Goal: Navigation & Orientation: Find specific page/section

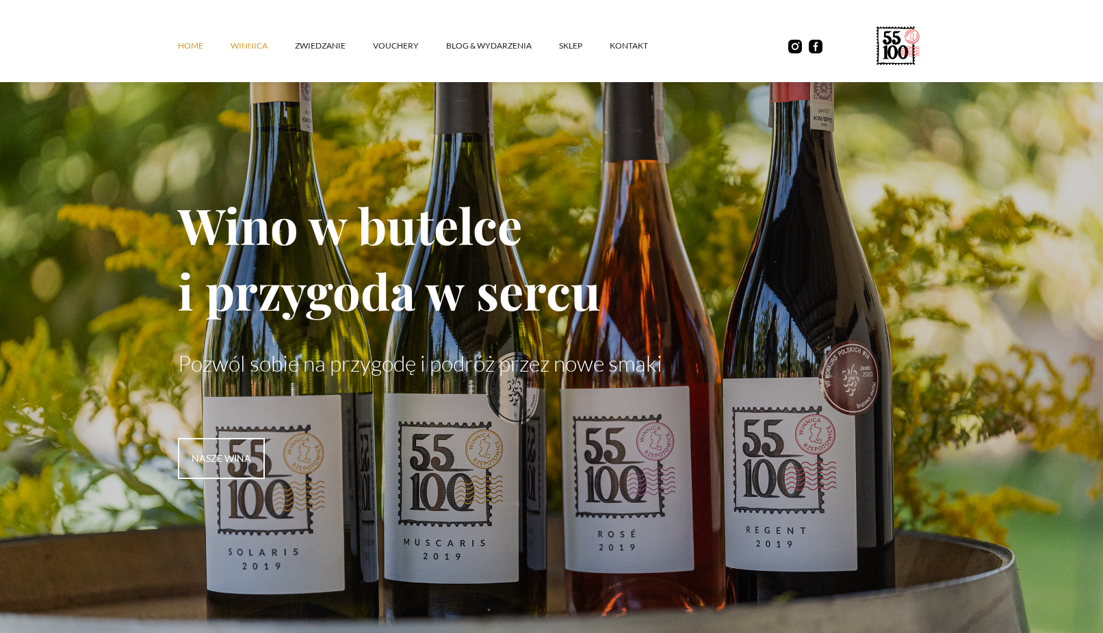
click at [261, 40] on link "winnica" at bounding box center [263, 45] width 64 height 41
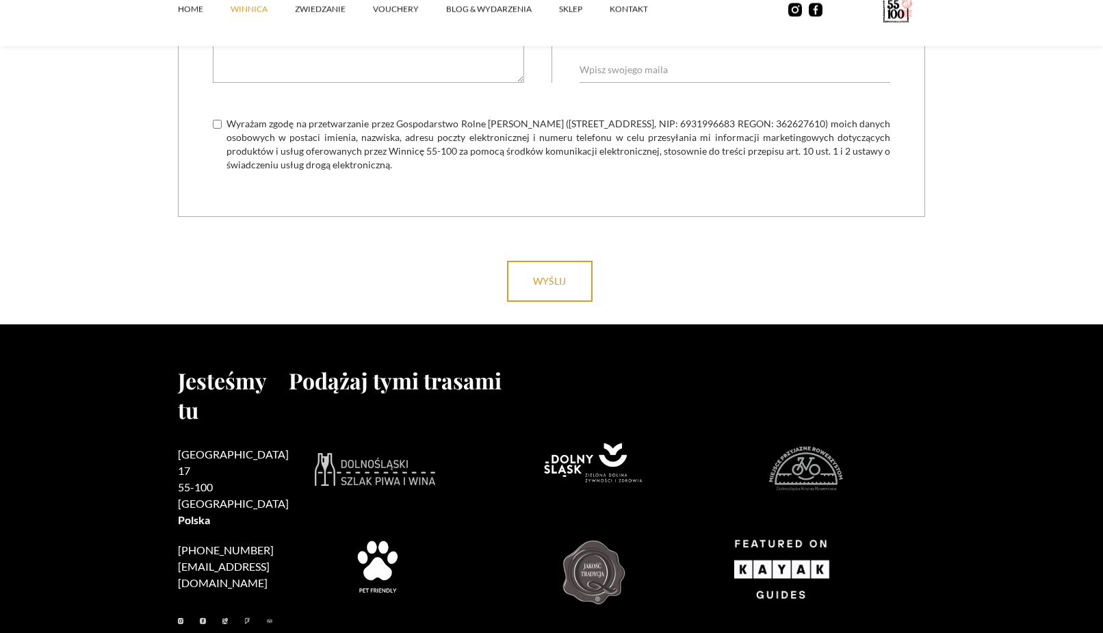
scroll to position [5647, 0]
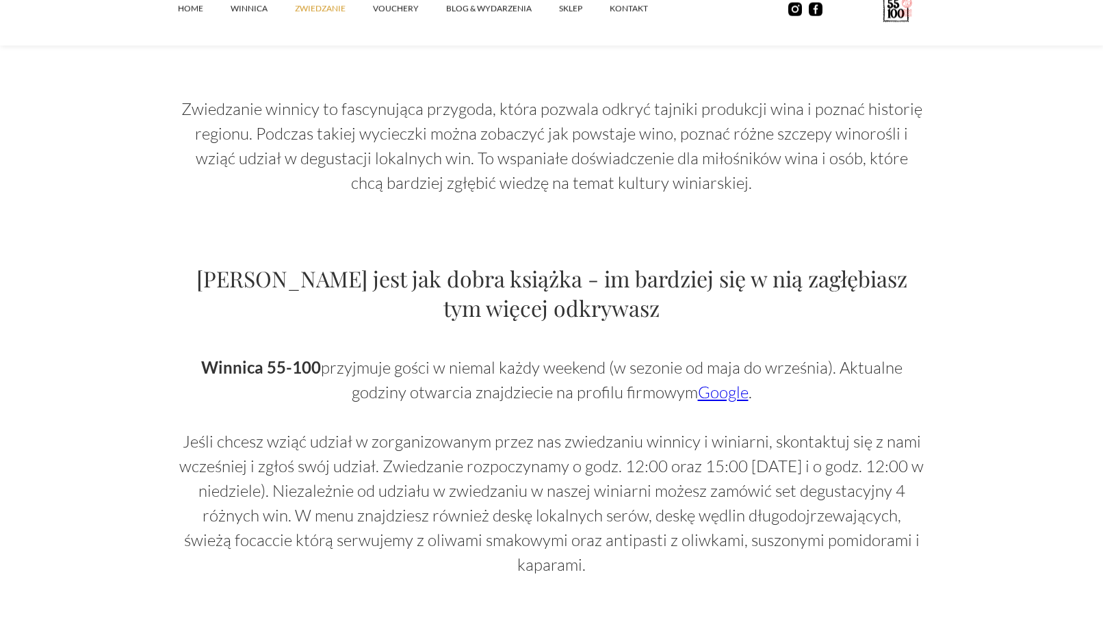
scroll to position [698, 0]
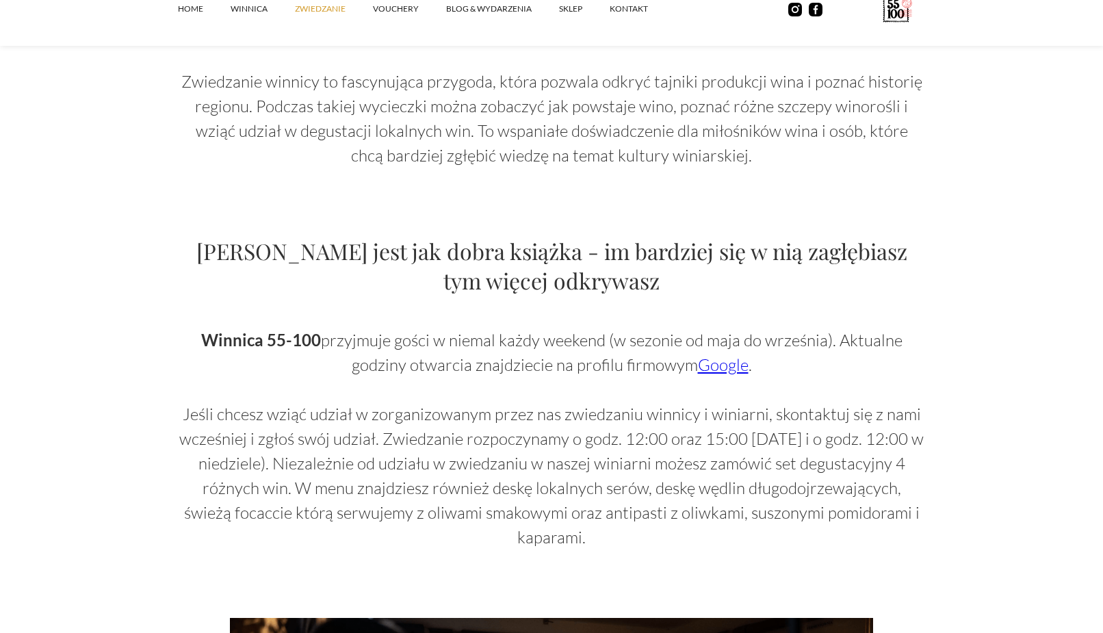
click at [731, 371] on link "Google" at bounding box center [723, 364] width 51 height 21
